Goal: Transaction & Acquisition: Purchase product/service

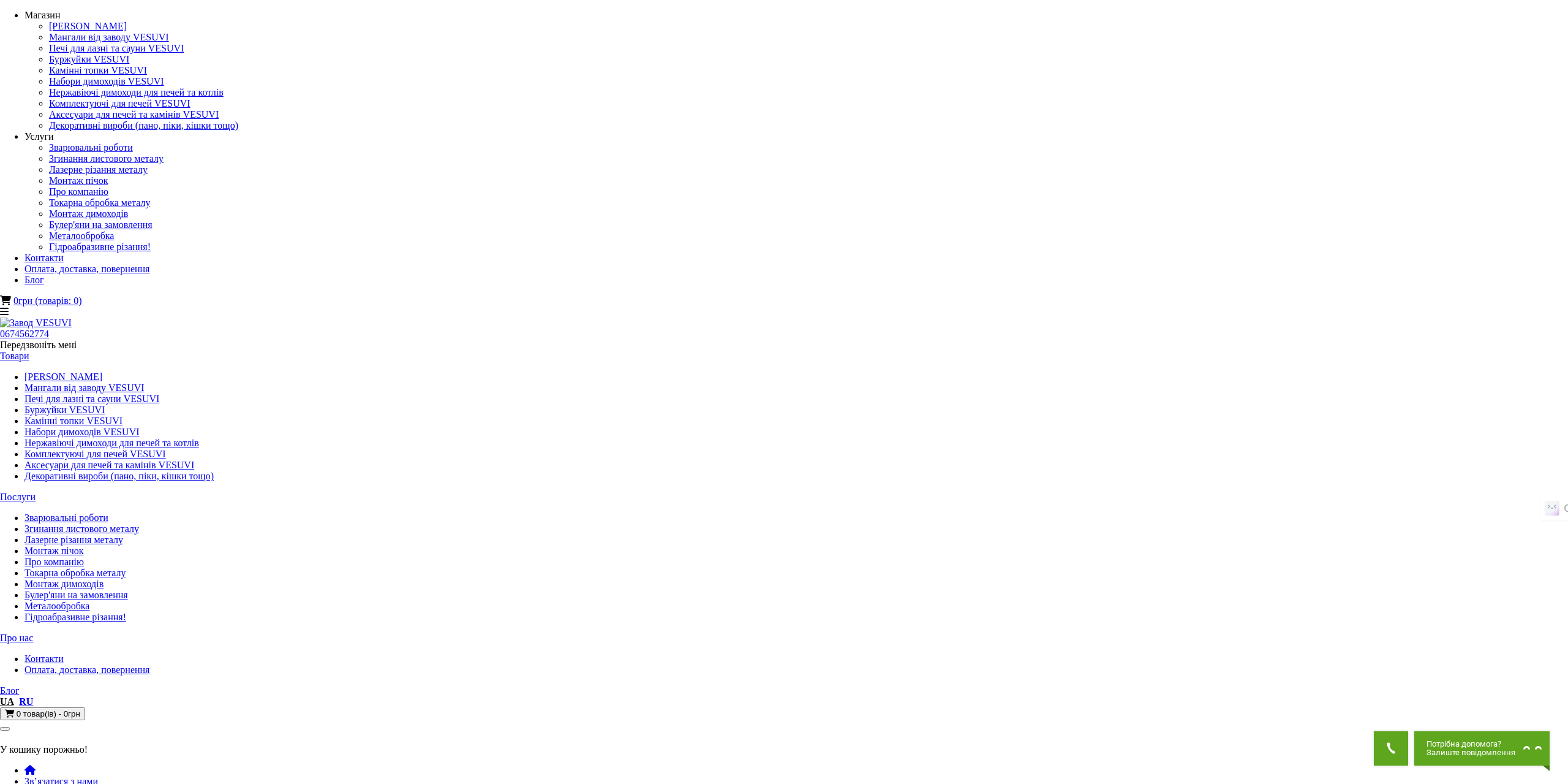
click at [144, 382] on link "Мангали від заводу VESUVI" at bounding box center [84, 388] width 120 height 11
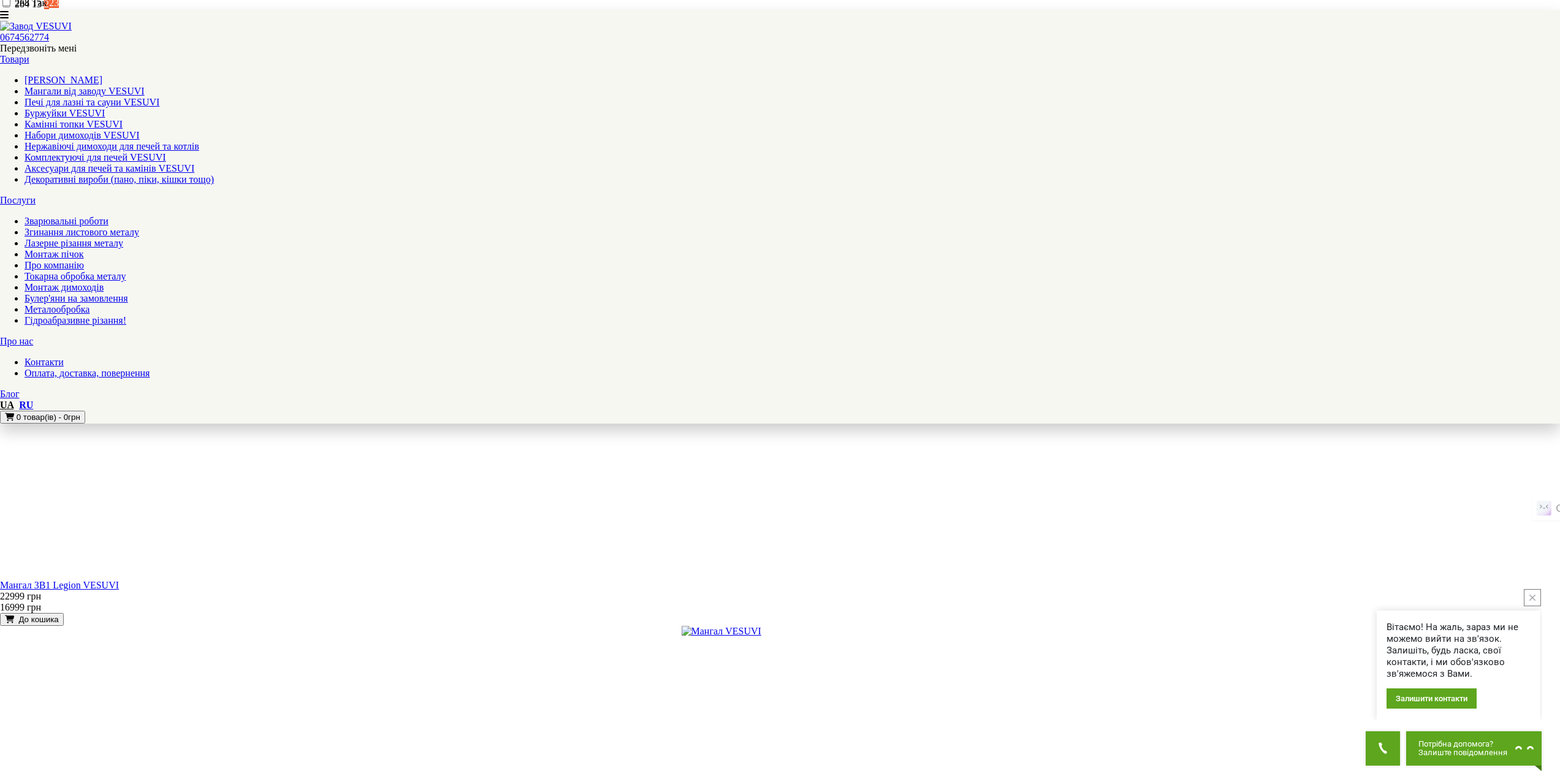
scroll to position [1164, 0]
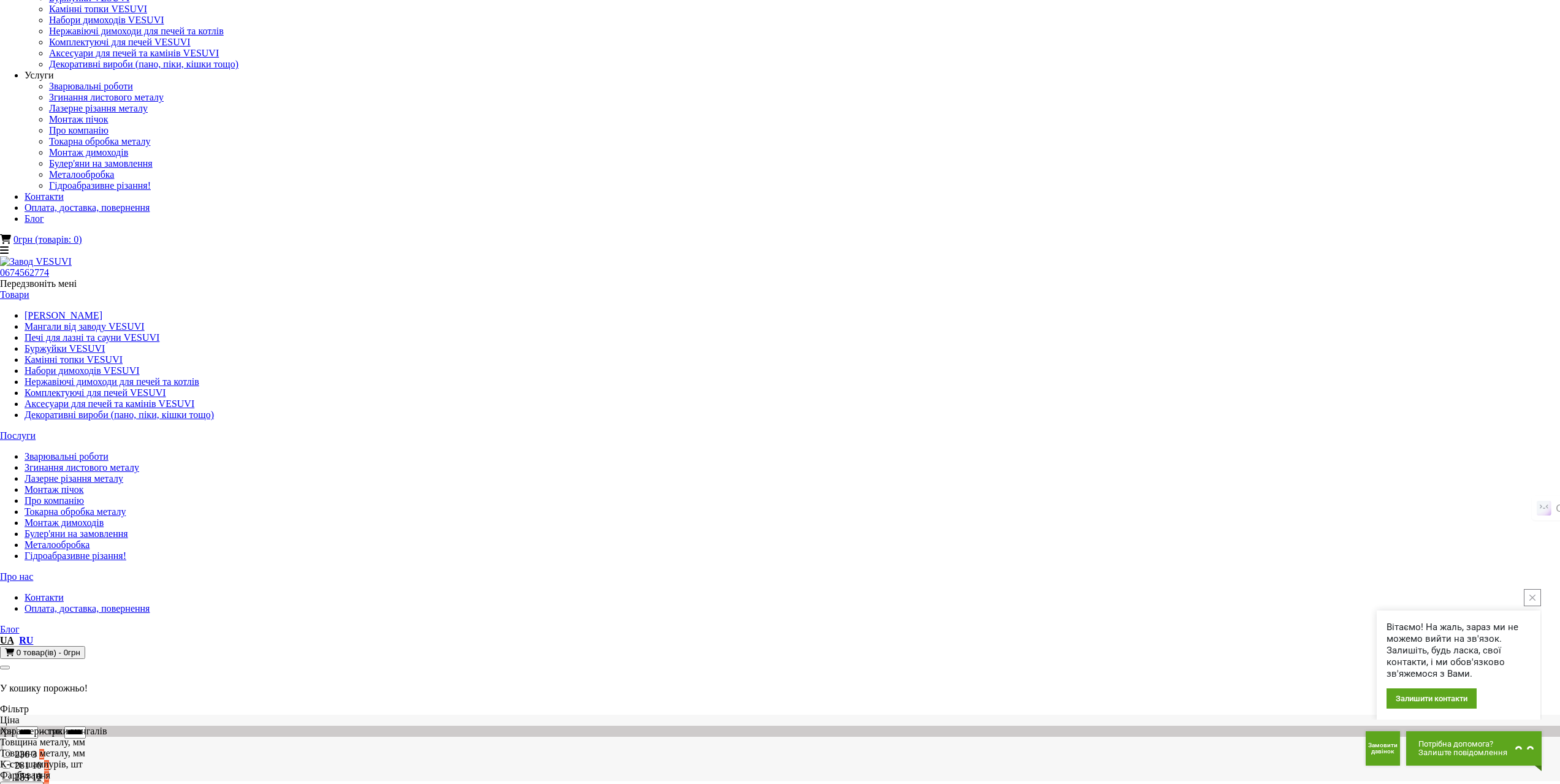
scroll to position [123, 0]
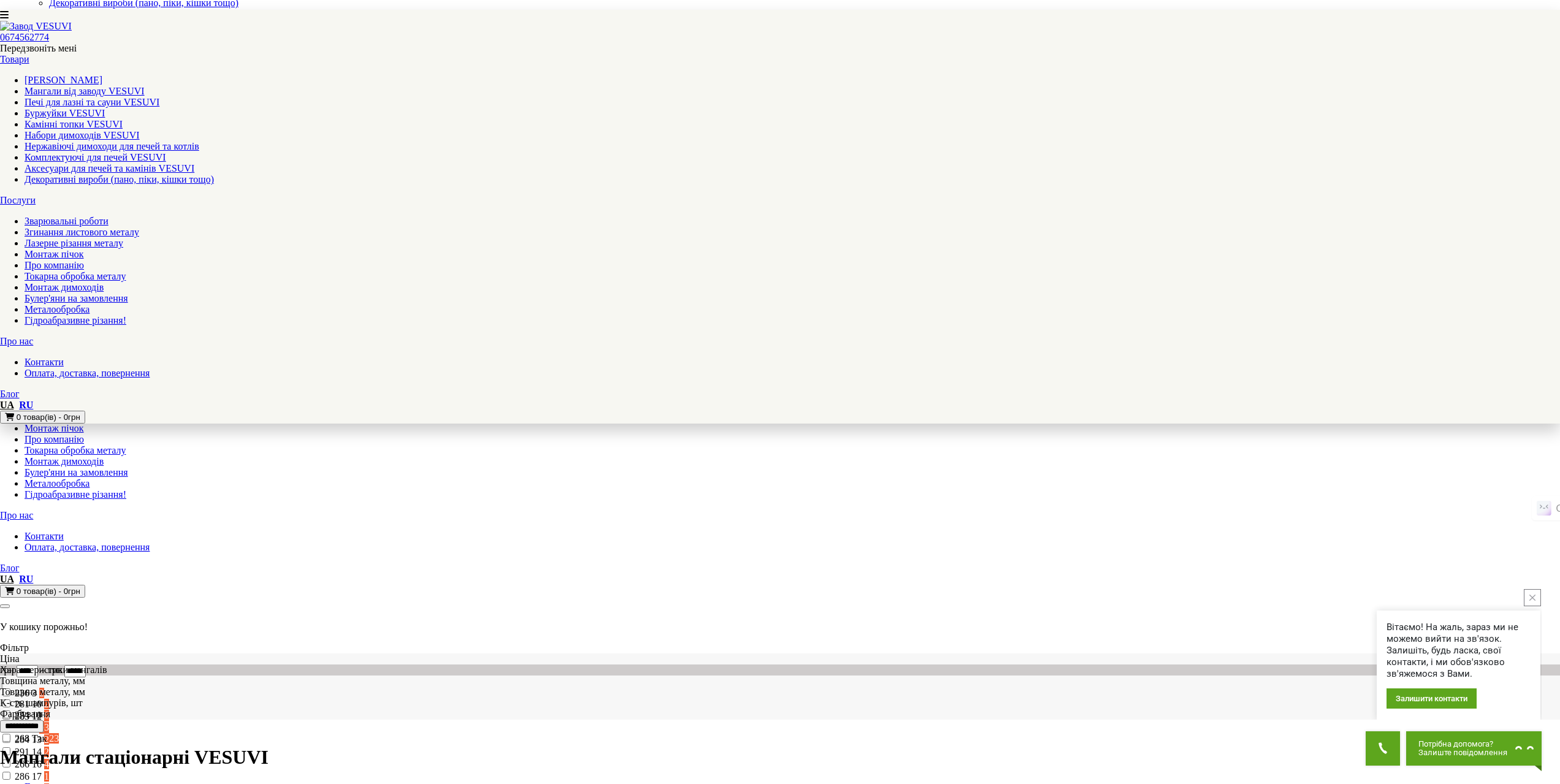
click at [144, 86] on link "Мангали від заводу VESUVI" at bounding box center [84, 91] width 120 height 11
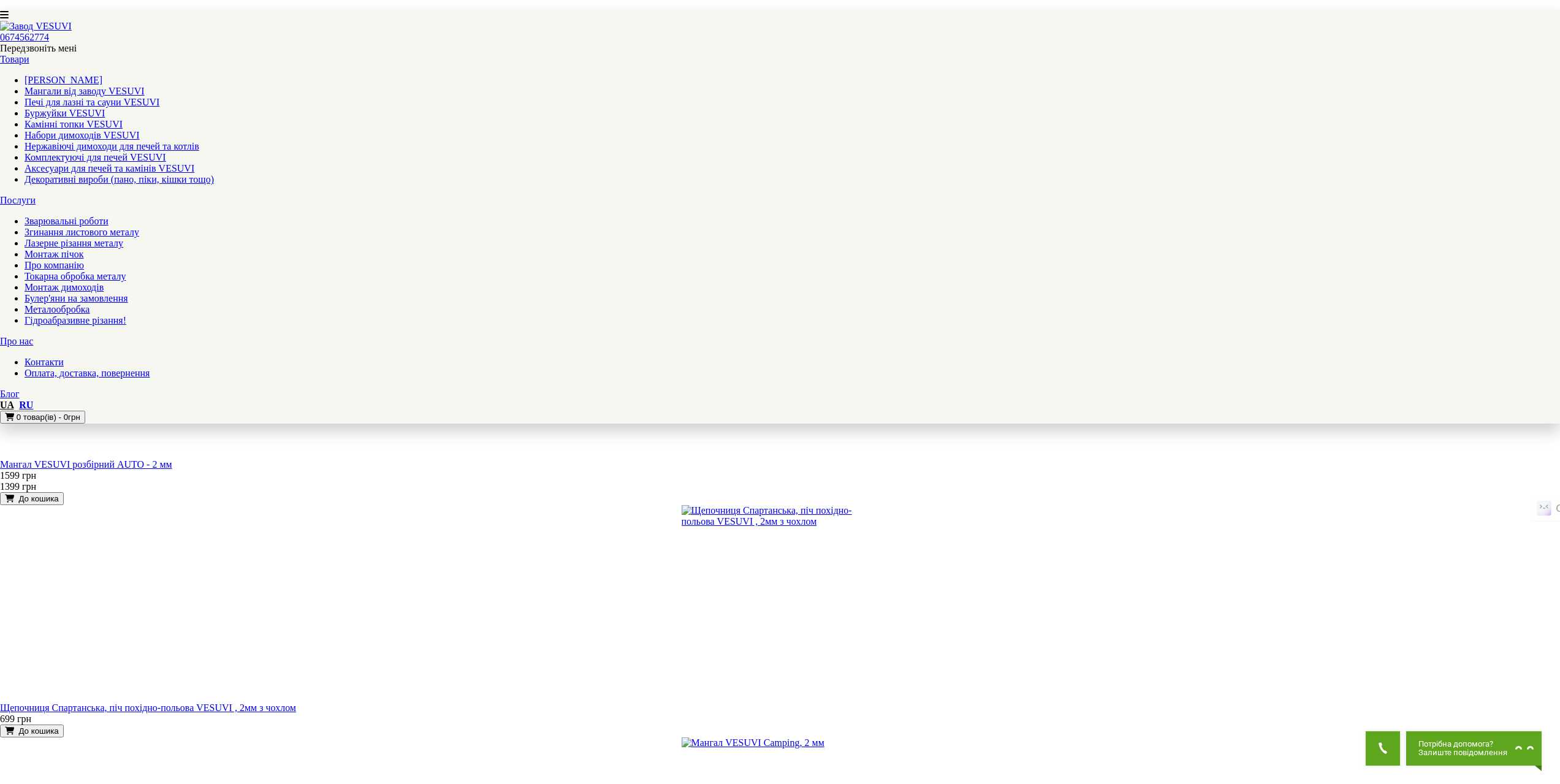
scroll to position [1041, 0]
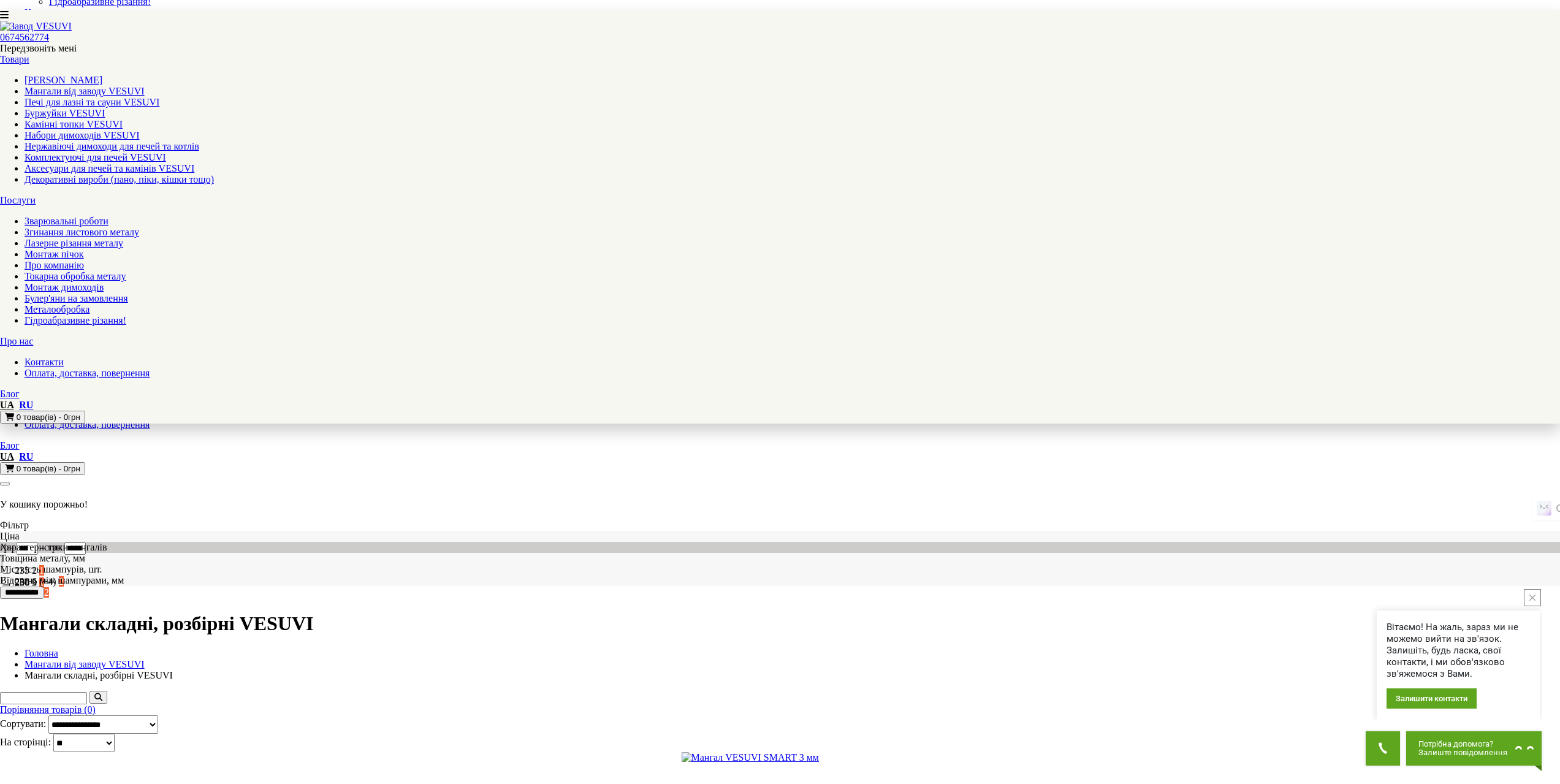
scroll to position [123, 0]
